Goal: Transaction & Acquisition: Purchase product/service

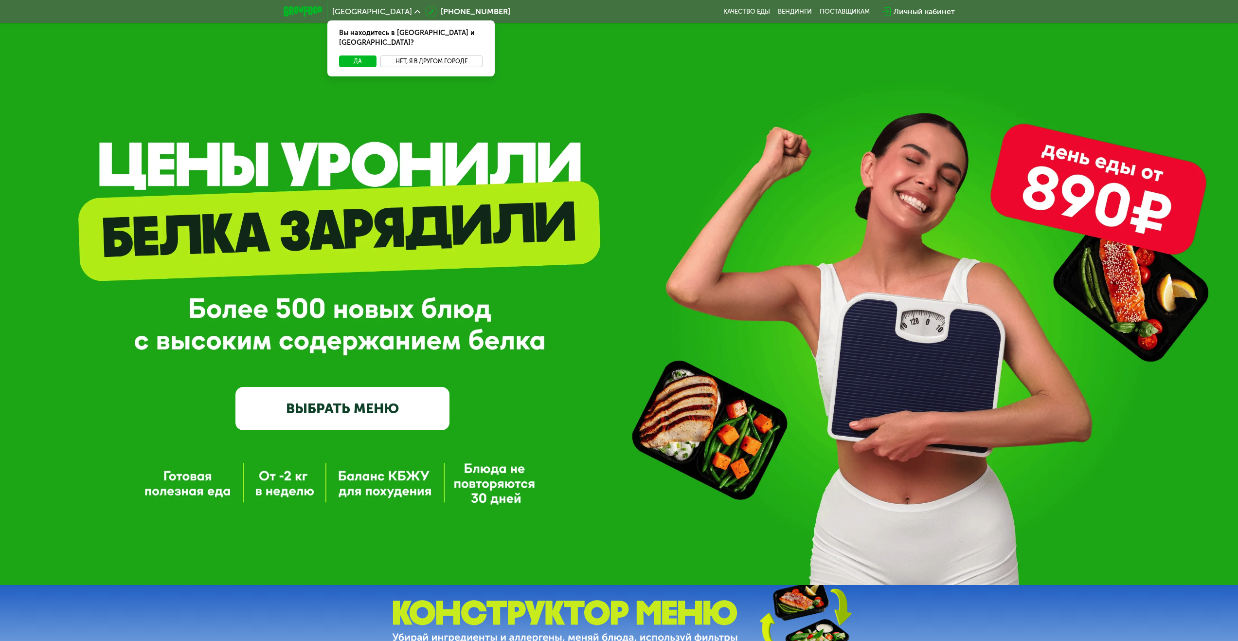
click at [433, 55] on button "Нет, я в другом городе" at bounding box center [431, 61] width 103 height 12
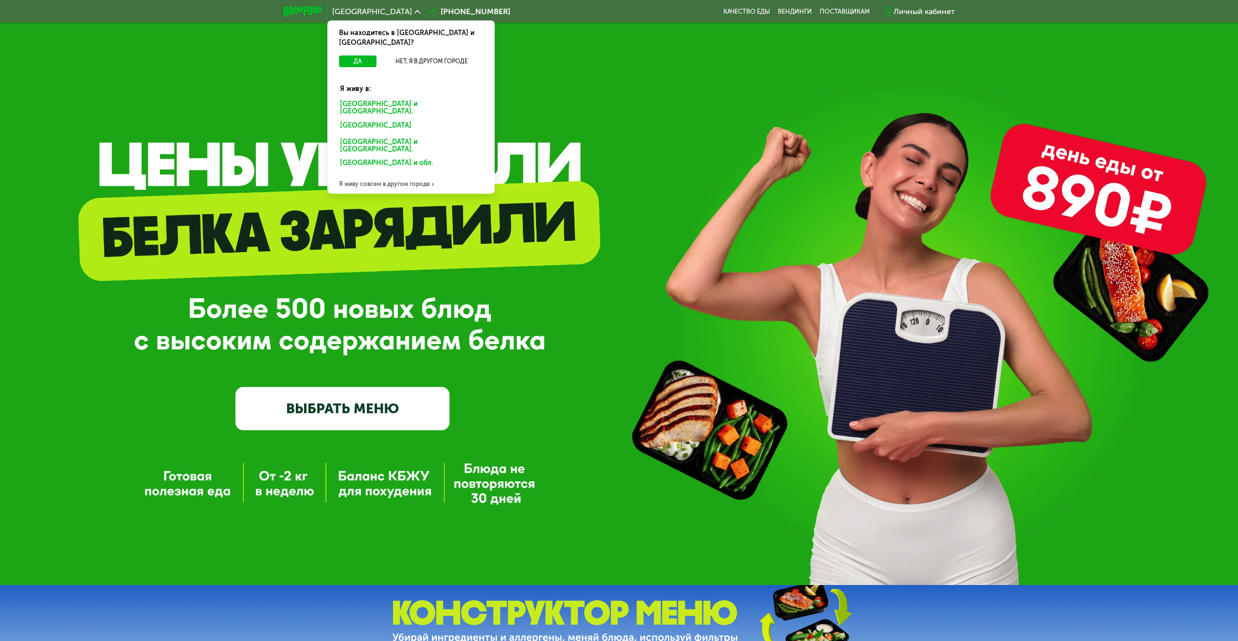
click at [379, 119] on div "[GEOGRAPHIC_DATA] и [GEOGRAPHIC_DATA]." at bounding box center [409, 127] width 152 height 16
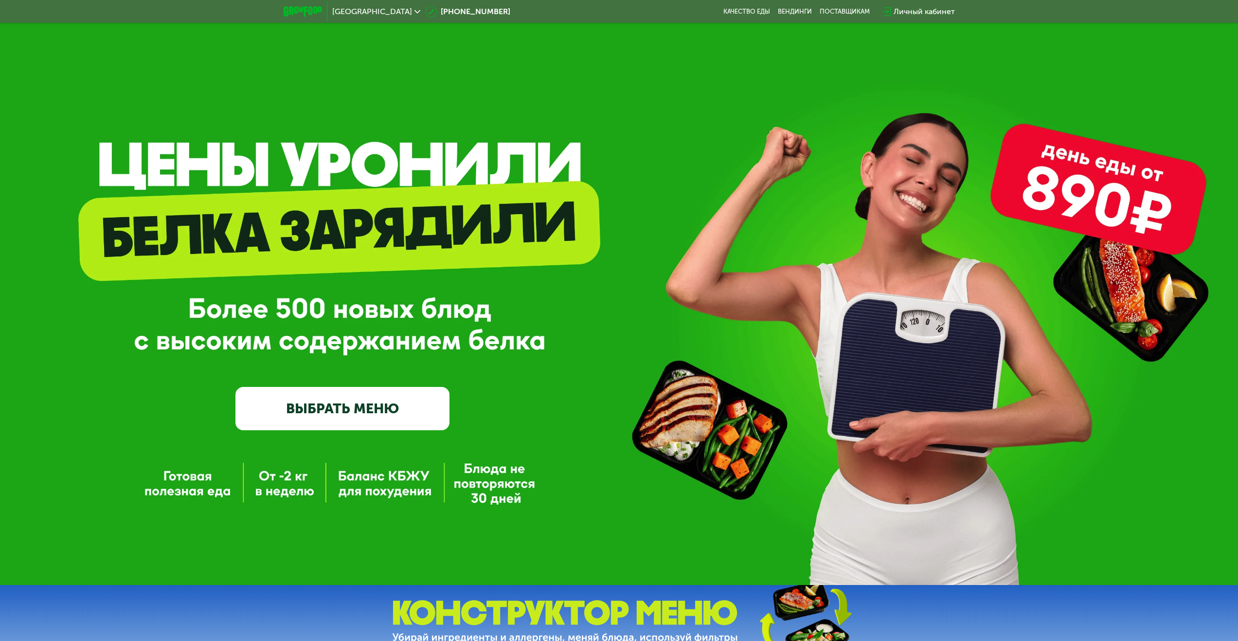
click at [335, 412] on link "ВЫБРАТЬ МЕНЮ" at bounding box center [342, 408] width 214 height 43
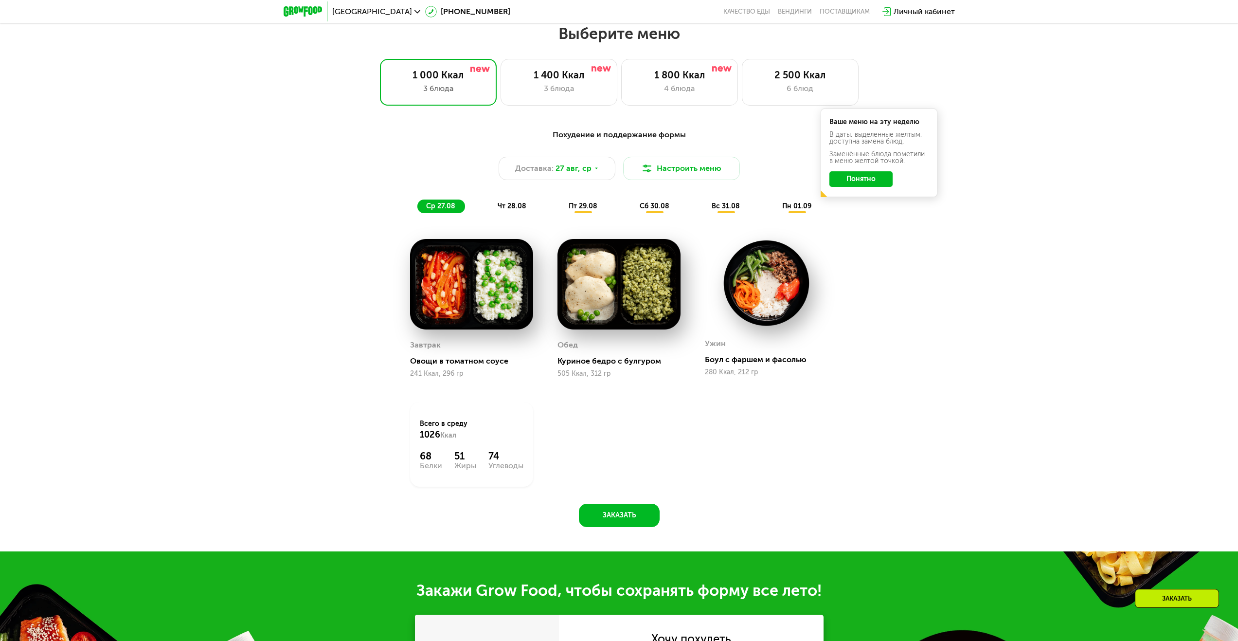
scroll to position [672, 0]
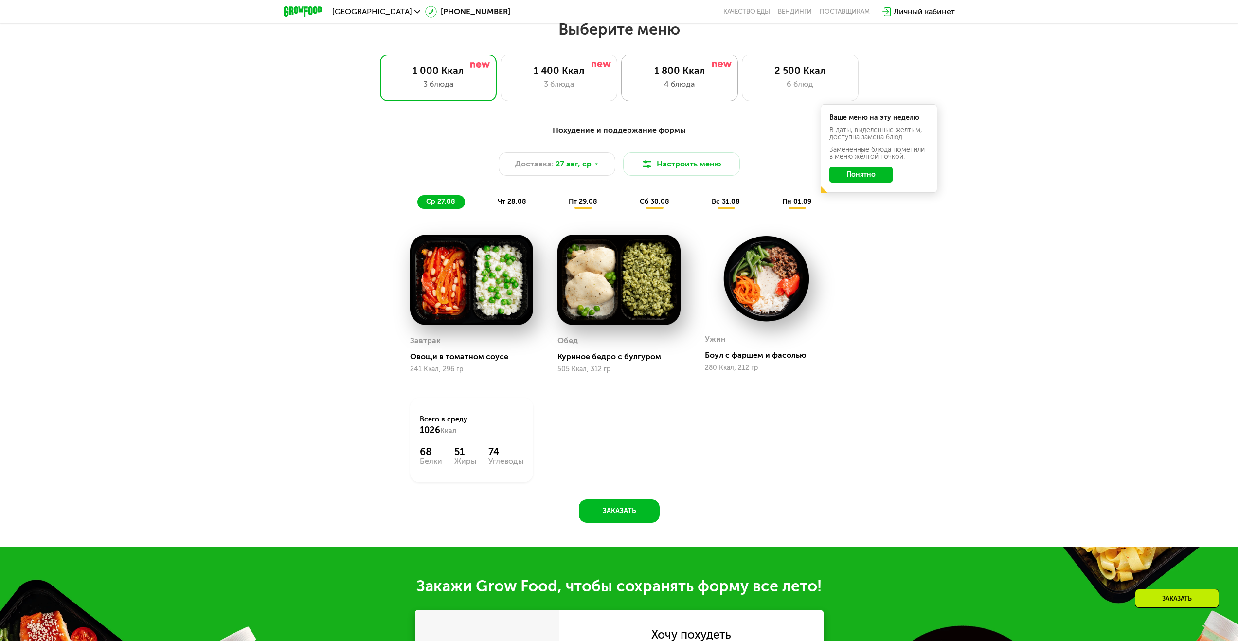
click at [684, 88] on div "4 блюда" at bounding box center [679, 84] width 96 height 12
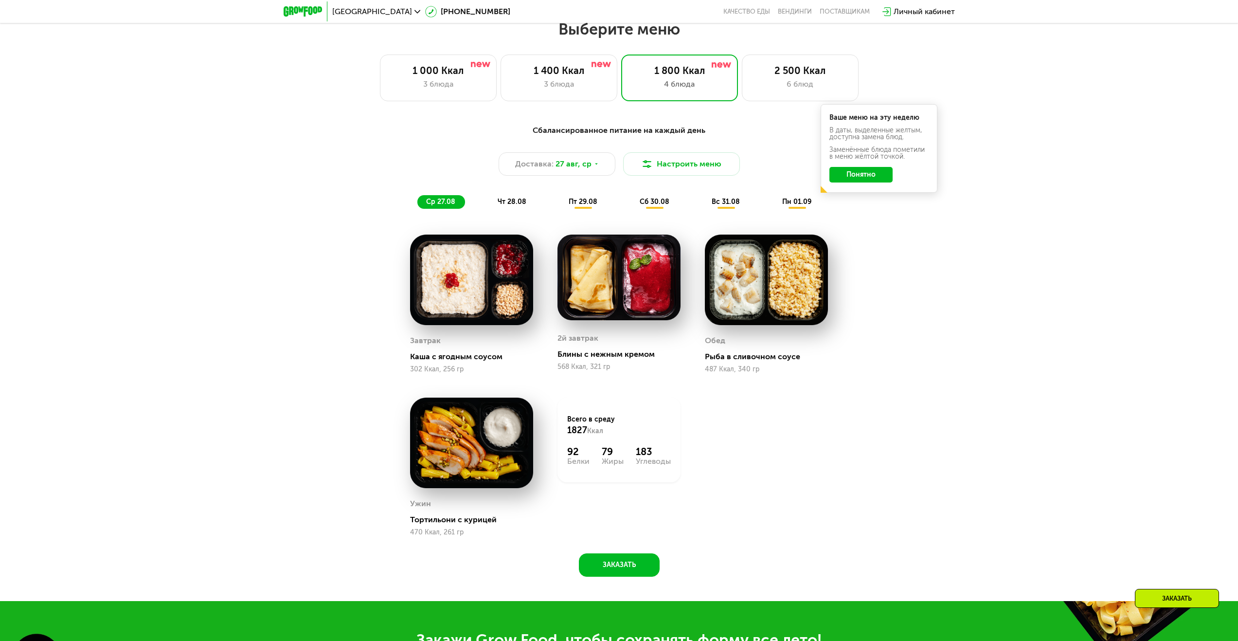
click at [866, 181] on button "Понятно" at bounding box center [861, 175] width 63 height 16
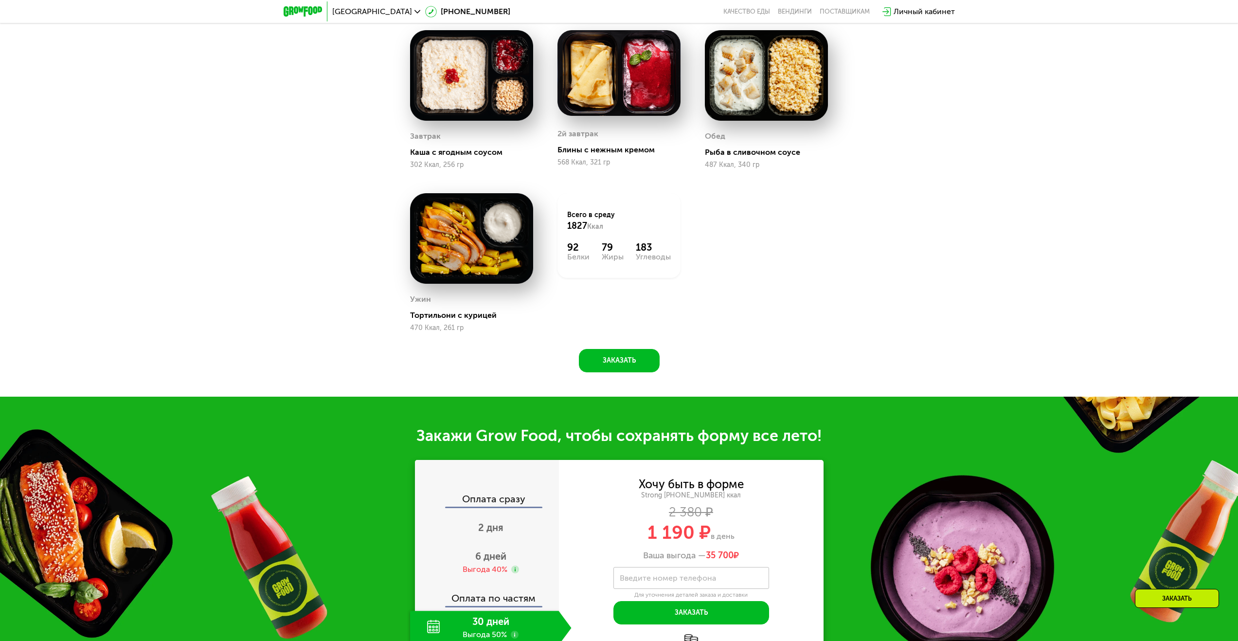
scroll to position [1078, 0]
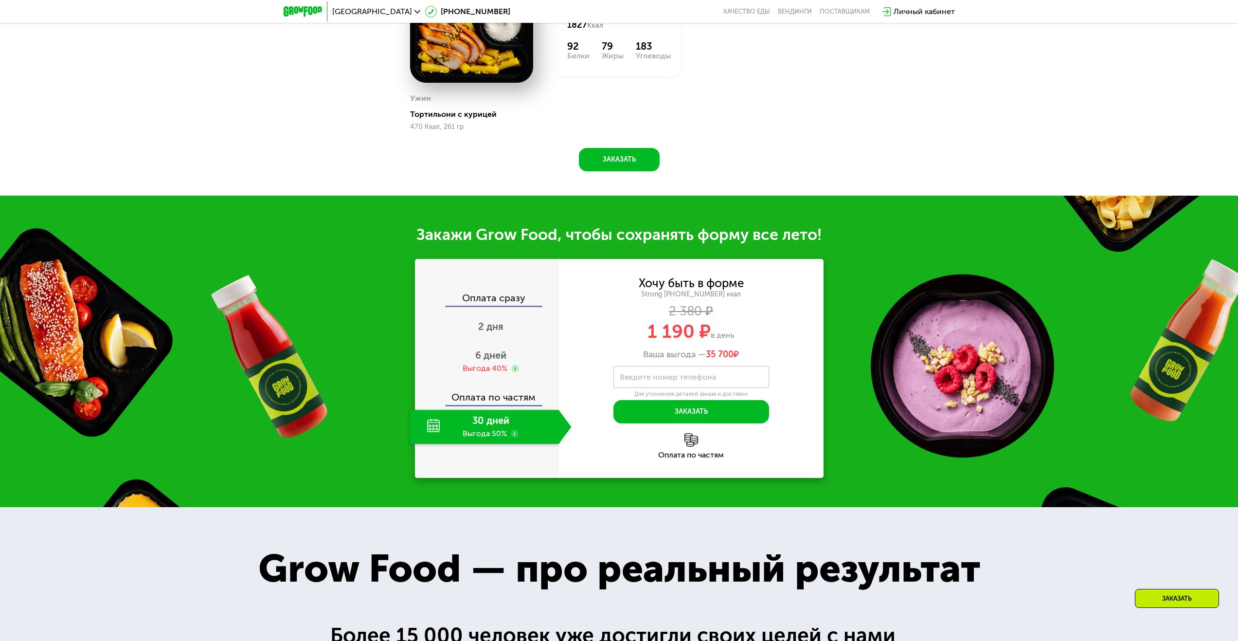
click at [479, 434] on div "30 дней Выгода 50%" at bounding box center [484, 427] width 149 height 34
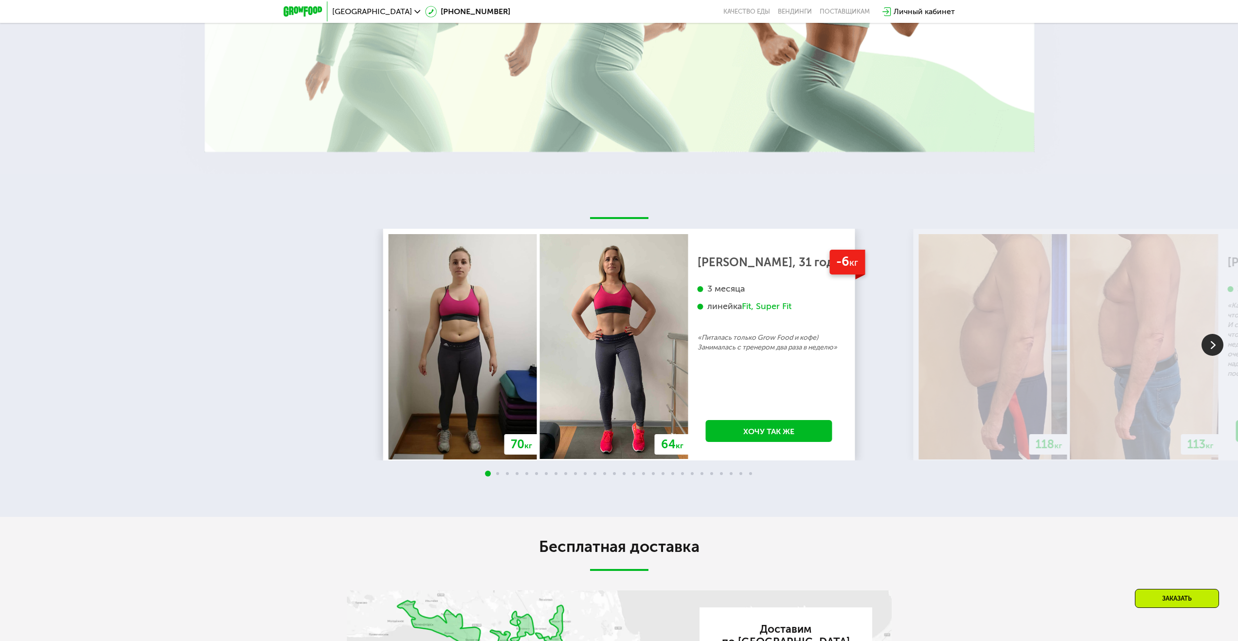
scroll to position [2051, 0]
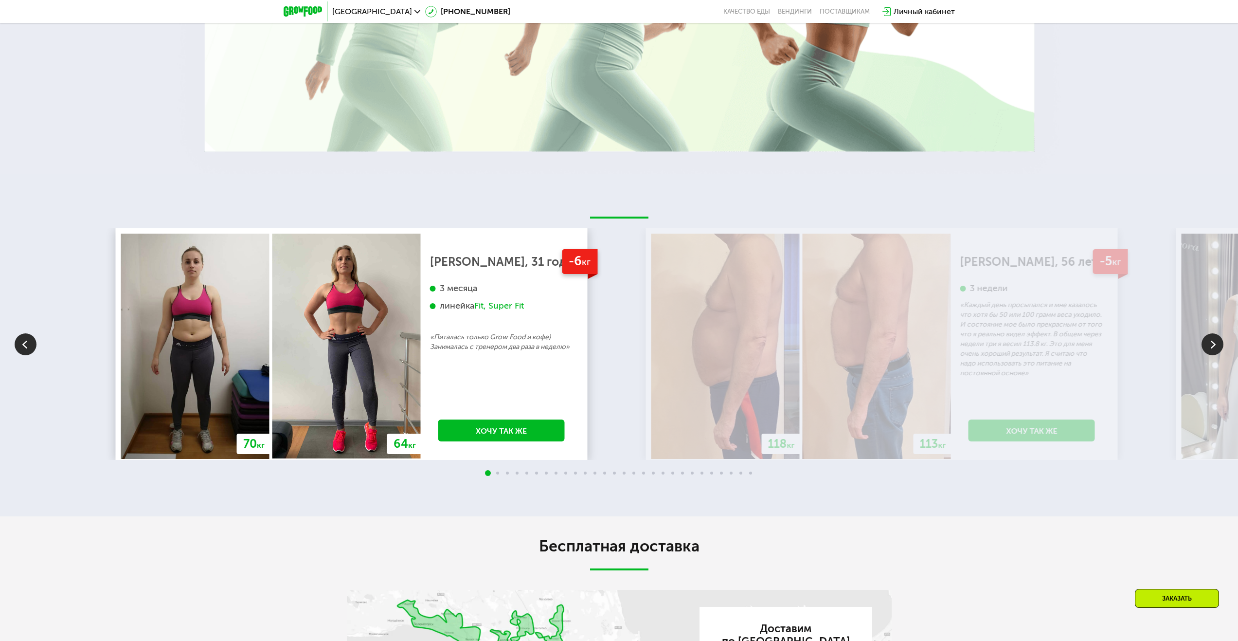
click at [470, 348] on div "Екатерина, 31 год 3 месяца линейка Fit, Super Fit «Питалась только Grow Food и …" at bounding box center [501, 304] width 143 height 95
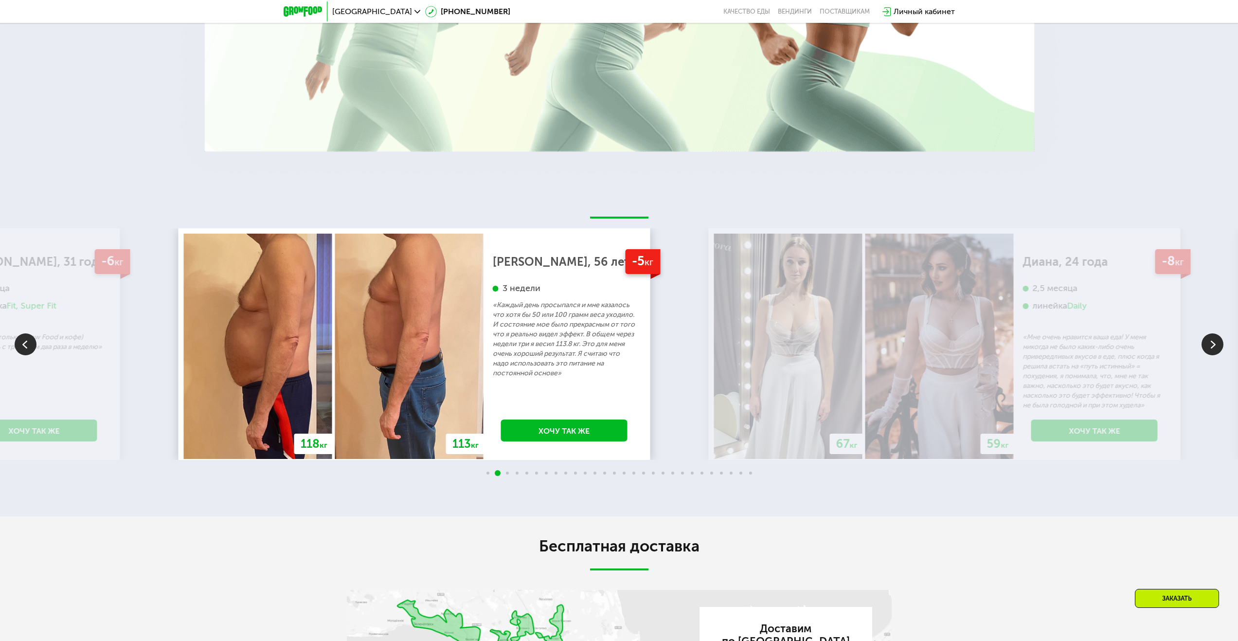
click at [582, 344] on p "«Каждый день просыпался и мне казалось что хотя бы 50 или 100 грамм веса уходил…" at bounding box center [564, 339] width 143 height 78
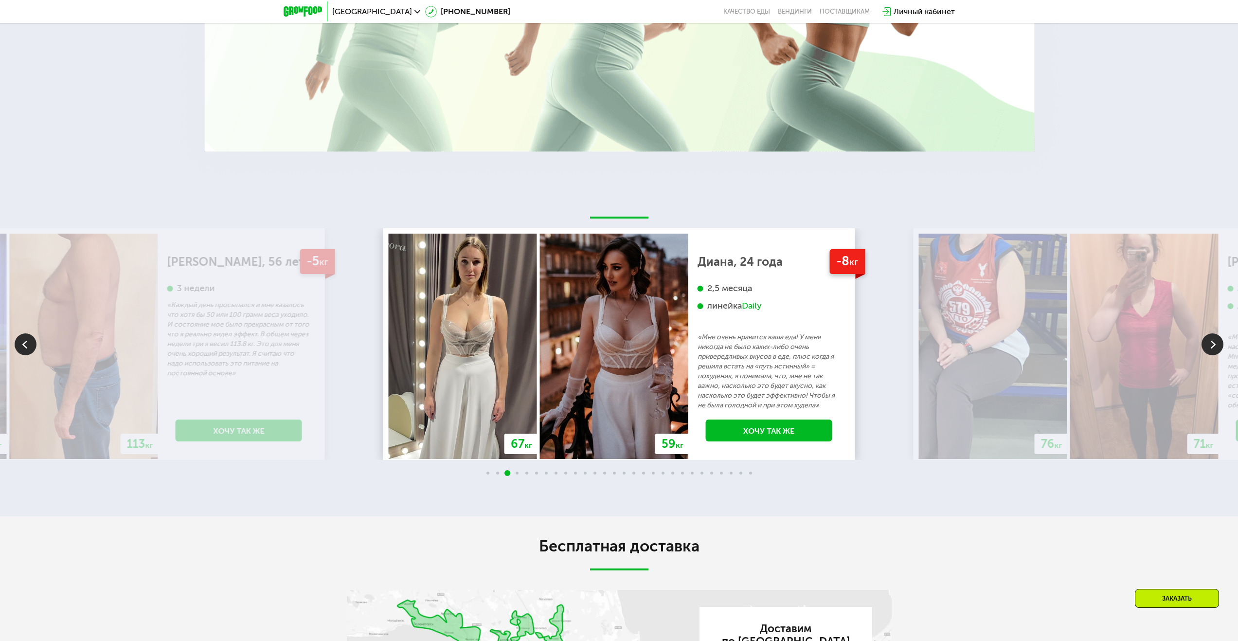
click at [698, 337] on p "«Мне очень нравится ваша еда! У меня никогда не было каких-либо очень привередл…" at bounding box center [769, 371] width 143 height 78
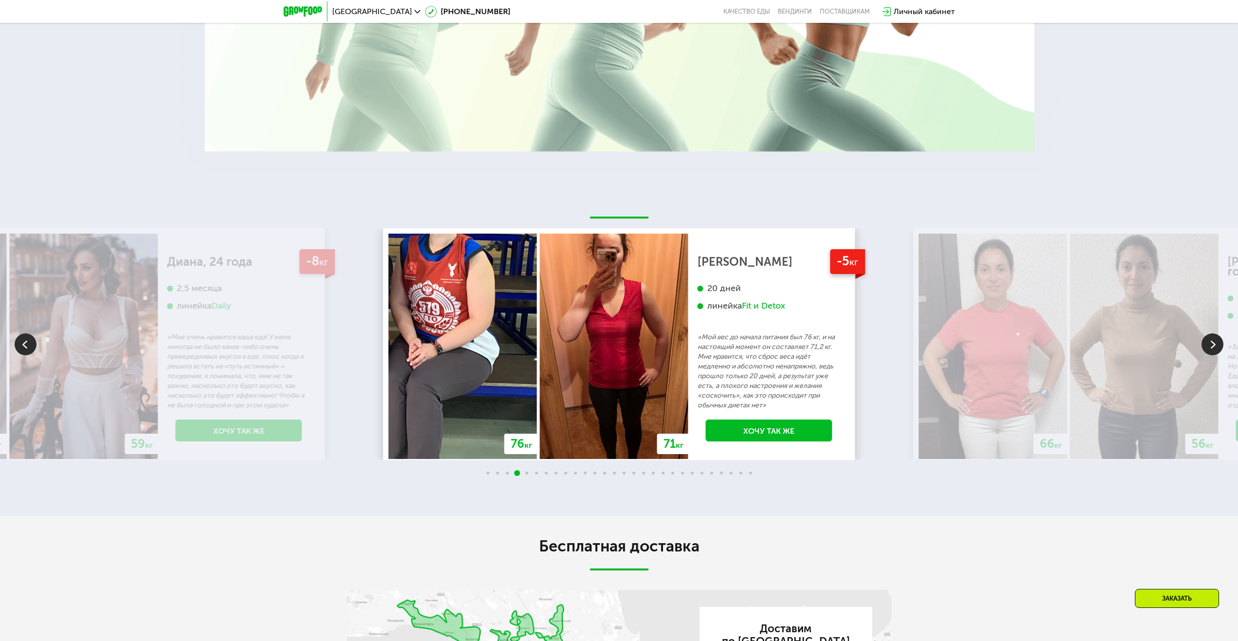
click at [698, 337] on div "Ольга 20 дней линейка Fit и Detox «Мой вес до начала питания был 76 кг, и на на…" at bounding box center [769, 333] width 143 height 153
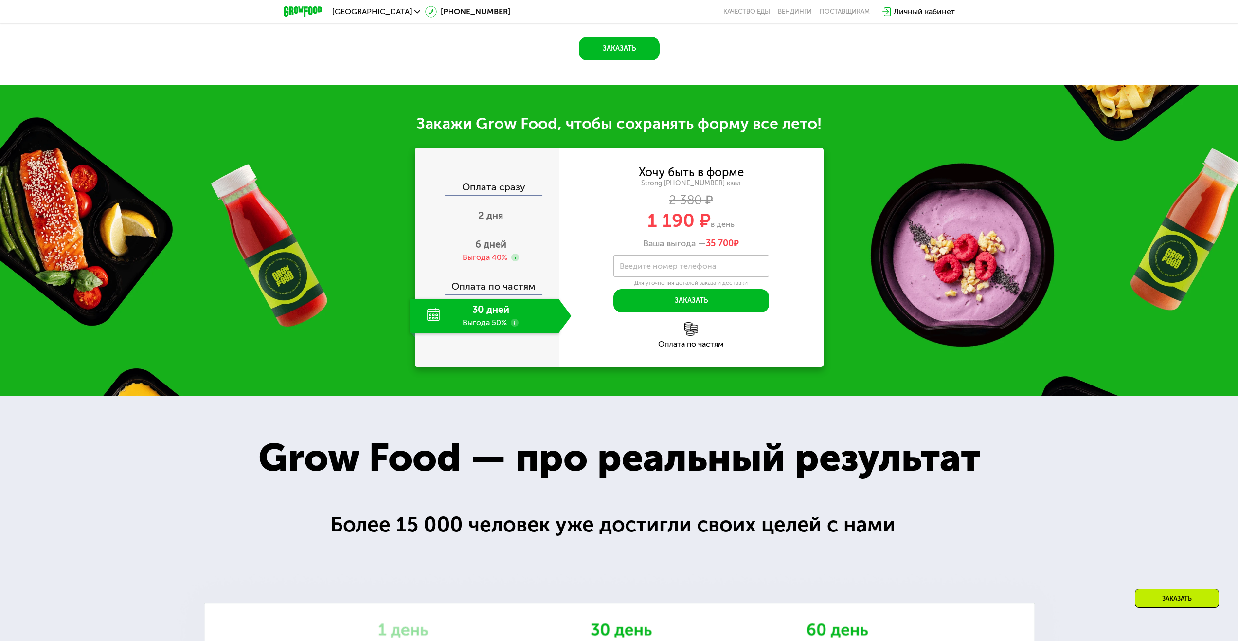
scroll to position [1159, 0]
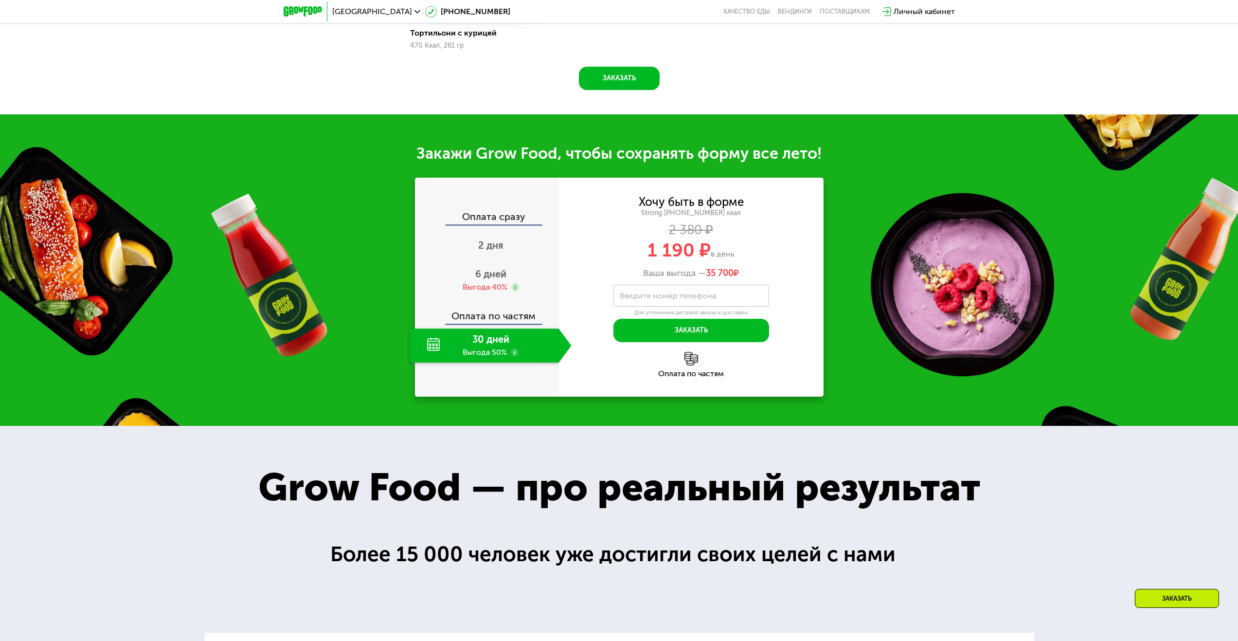
drag, startPoint x: 705, startPoint y: 276, endPoint x: 752, endPoint y: 275, distance: 46.7
click at [752, 275] on div "Ваша выгода — 35 700 ₽" at bounding box center [691, 273] width 265 height 11
click at [768, 273] on div "Ваша выгода — 35 700 ₽" at bounding box center [691, 273] width 265 height 11
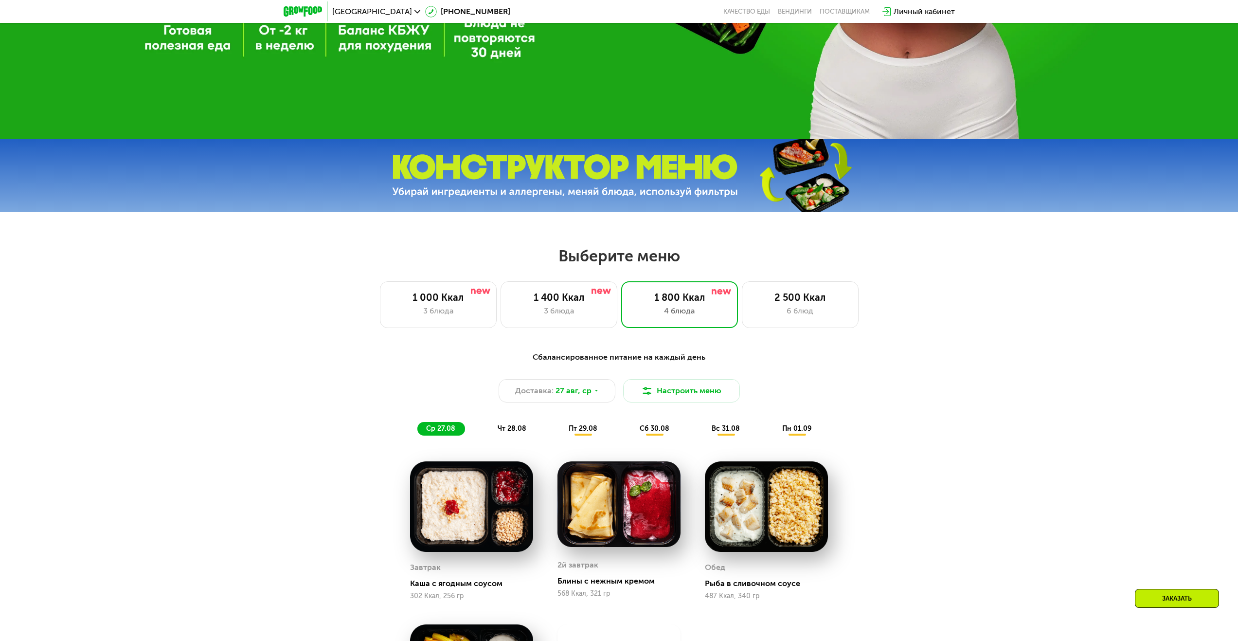
scroll to position [429, 0]
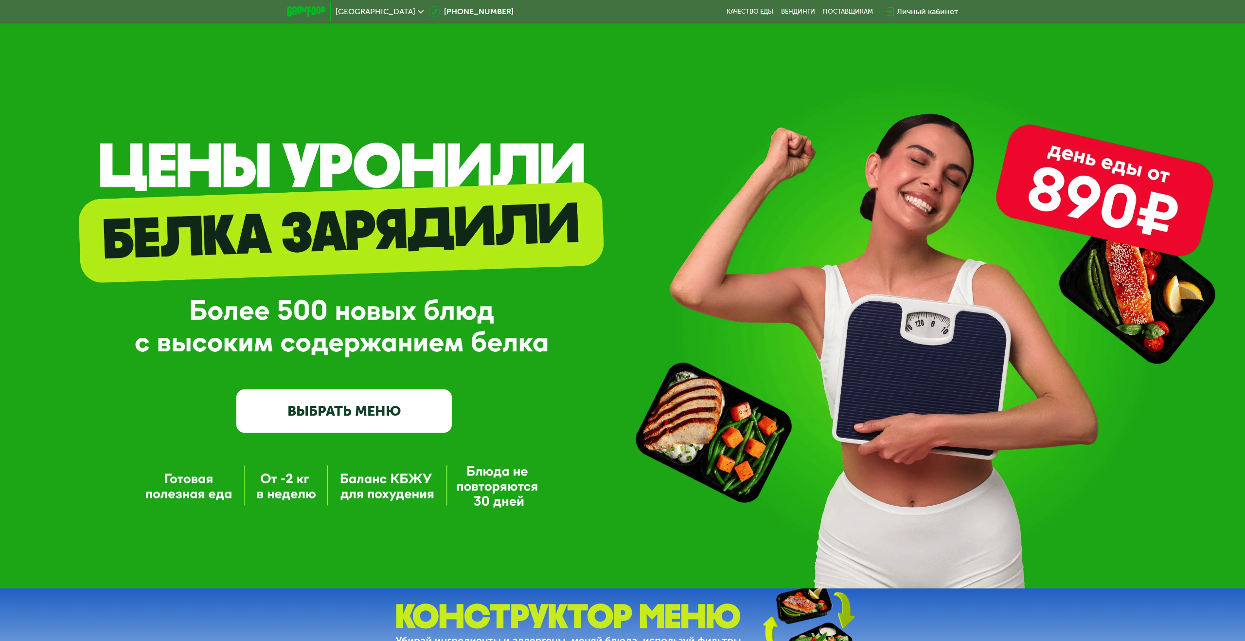
click at [362, 404] on link "ВЫБРАТЬ МЕНЮ" at bounding box center [344, 410] width 216 height 43
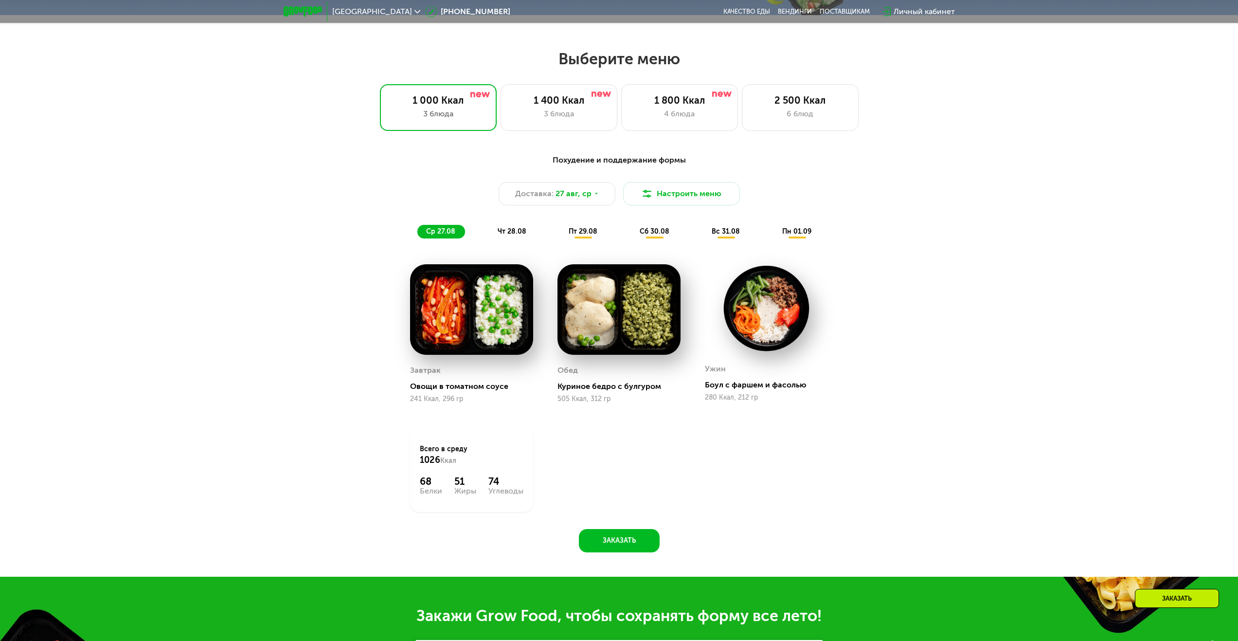
scroll to position [672, 0]
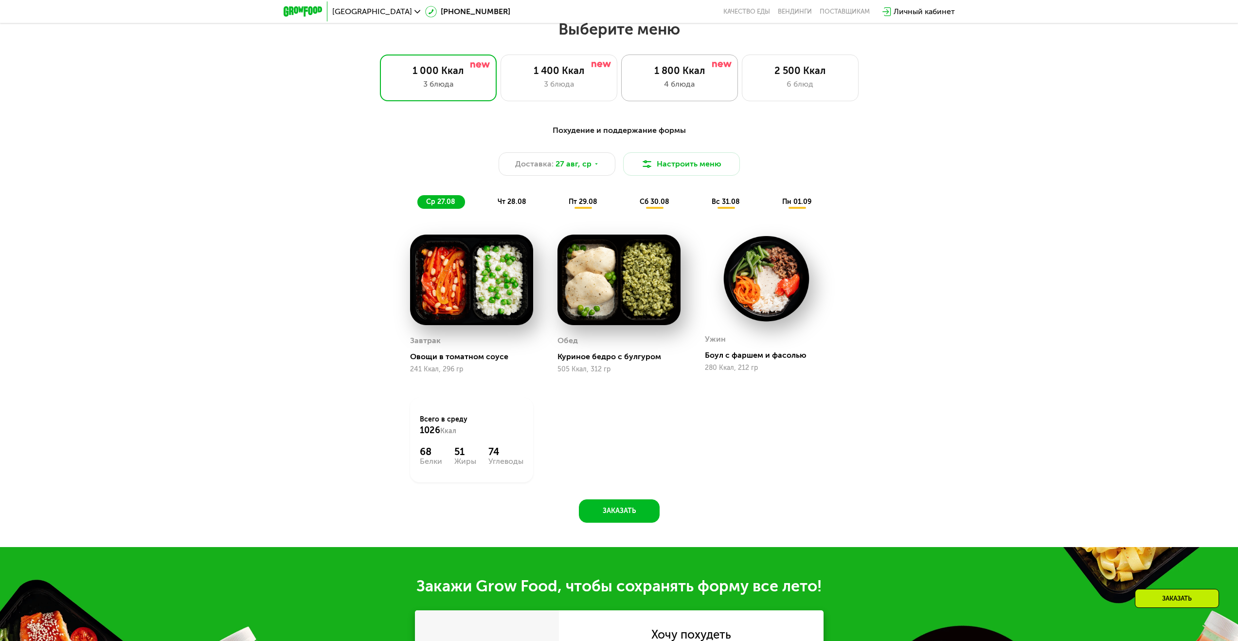
click at [693, 75] on div "1 800 Ккал" at bounding box center [679, 71] width 96 height 12
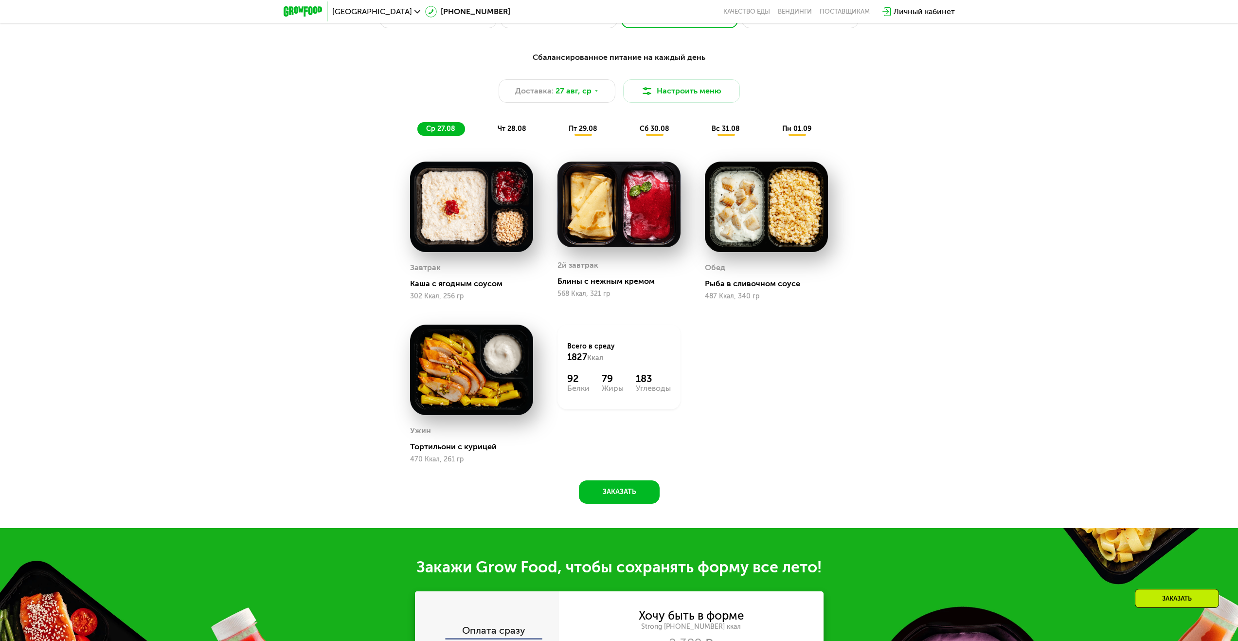
scroll to position [997, 0]
